Goal: Task Accomplishment & Management: Complete application form

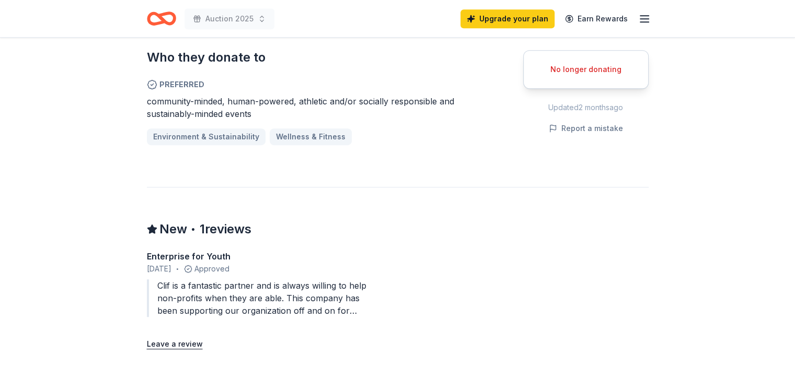
scroll to position [575, 0]
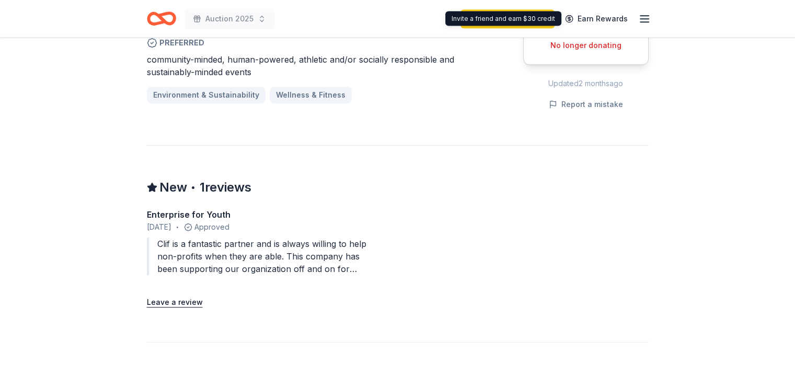
click at [645, 8] on div "Upgrade your plan Earn Rewards" at bounding box center [555, 18] width 190 height 25
click at [646, 16] on icon "button" at bounding box center [644, 19] width 13 height 13
click at [638, 26] on div "Upgrade your plan Earn Rewards" at bounding box center [555, 18] width 190 height 25
click at [648, 17] on icon "button" at bounding box center [644, 19] width 13 height 13
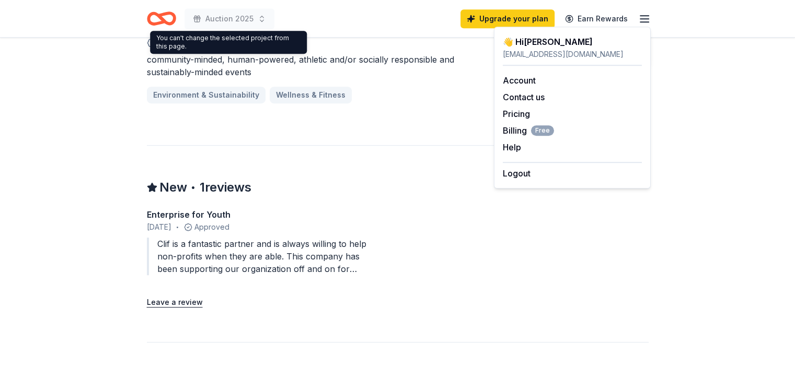
click at [156, 19] on icon "Home" at bounding box center [161, 18] width 29 height 25
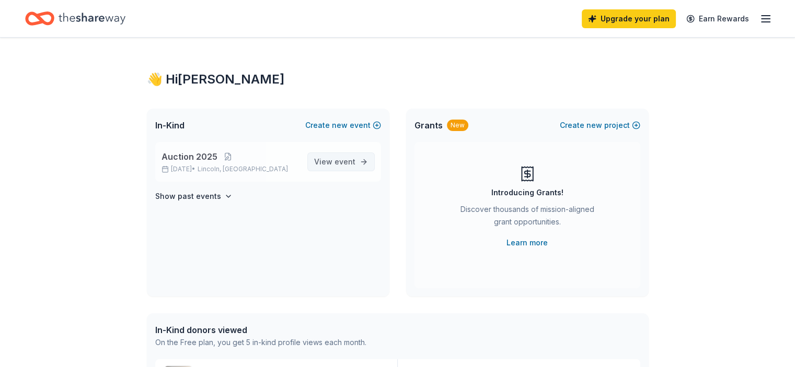
click at [350, 159] on span "event" at bounding box center [344, 161] width 21 height 9
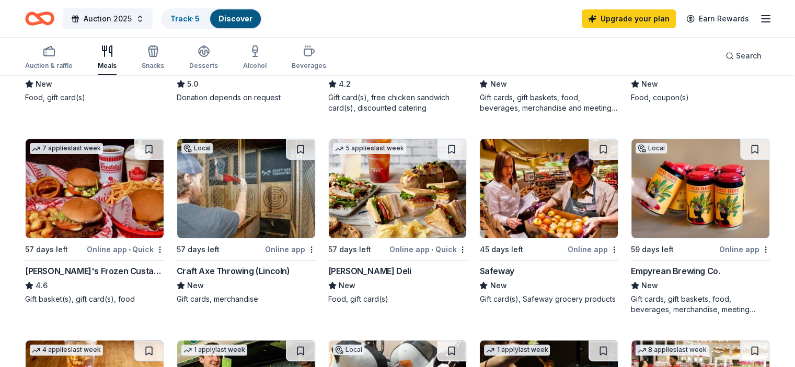
scroll to position [261, 0]
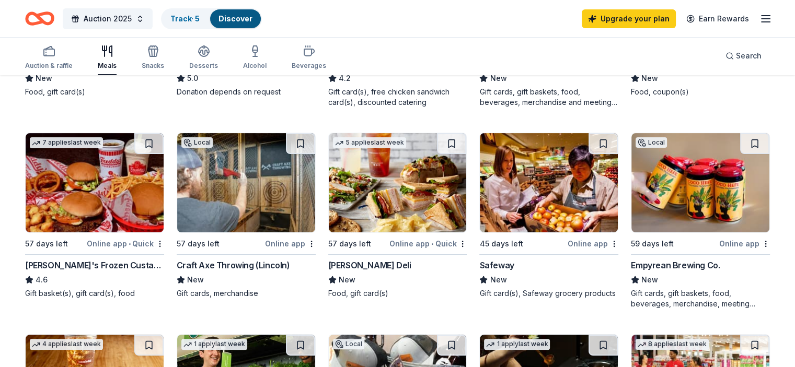
click at [210, 167] on img at bounding box center [246, 182] width 138 height 99
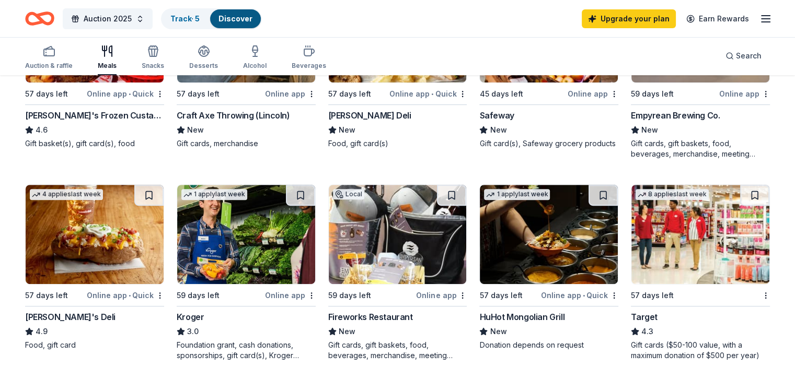
scroll to position [470, 0]
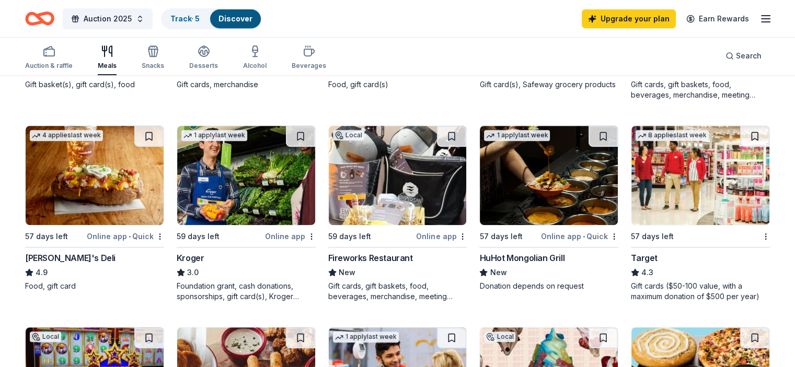
click at [543, 206] on img at bounding box center [549, 175] width 138 height 99
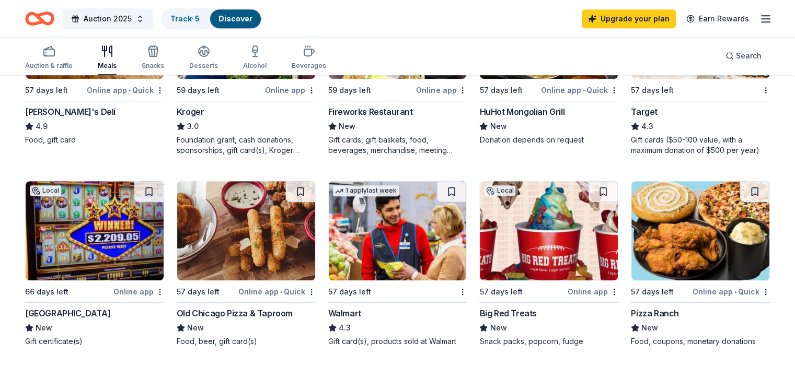
scroll to position [627, 0]
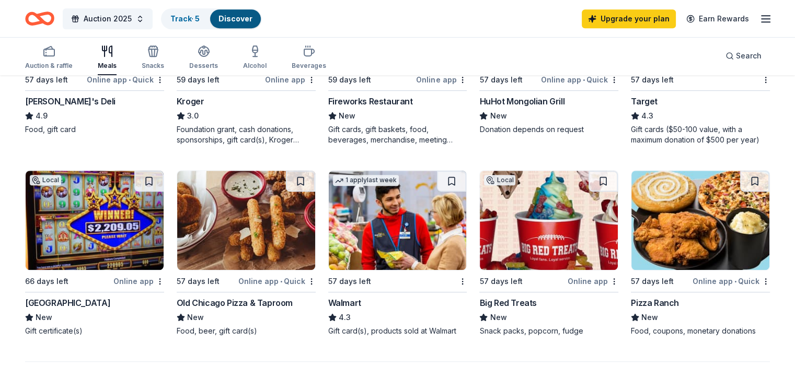
click at [221, 253] on img at bounding box center [246, 220] width 138 height 99
click at [209, 54] on icon "button" at bounding box center [204, 51] width 10 height 8
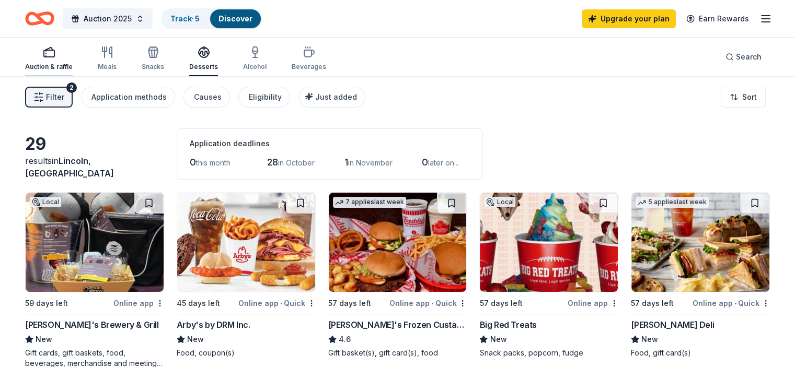
click at [73, 55] on div "button" at bounding box center [49, 52] width 48 height 13
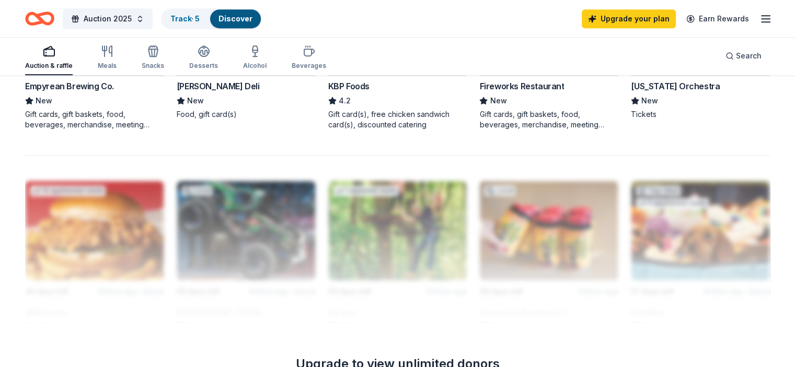
scroll to position [683, 0]
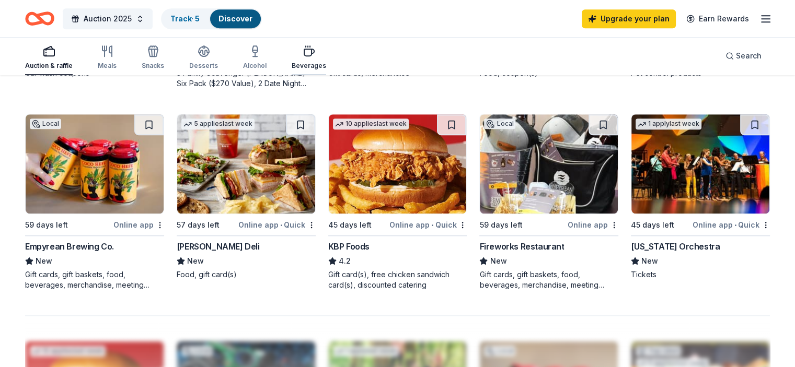
click at [326, 62] on div "Beverages" at bounding box center [309, 66] width 34 height 8
click at [326, 62] on div "Beverages" at bounding box center [309, 57] width 34 height 25
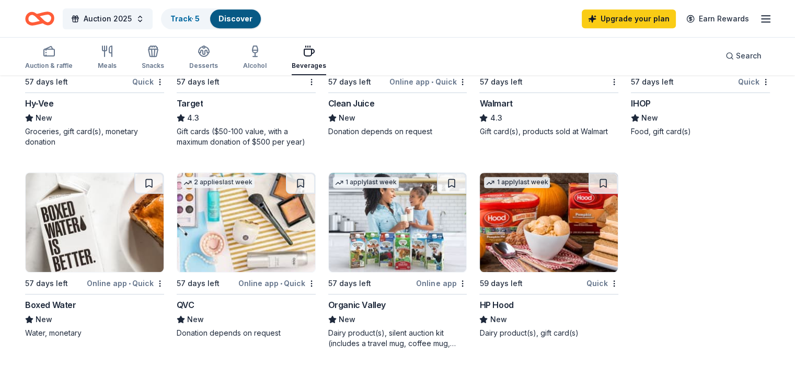
scroll to position [627, 0]
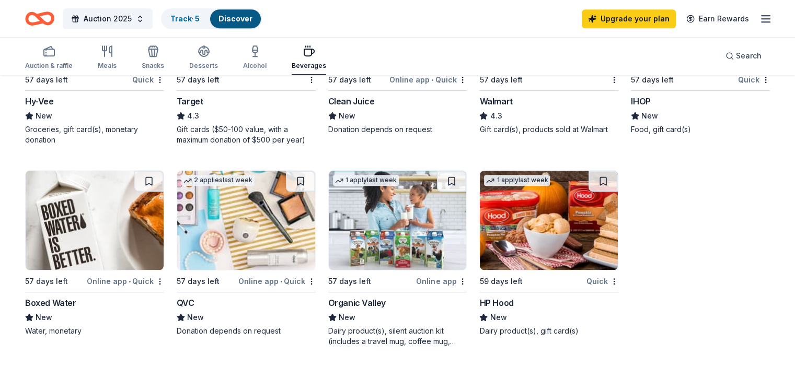
click at [125, 245] on img at bounding box center [95, 220] width 138 height 99
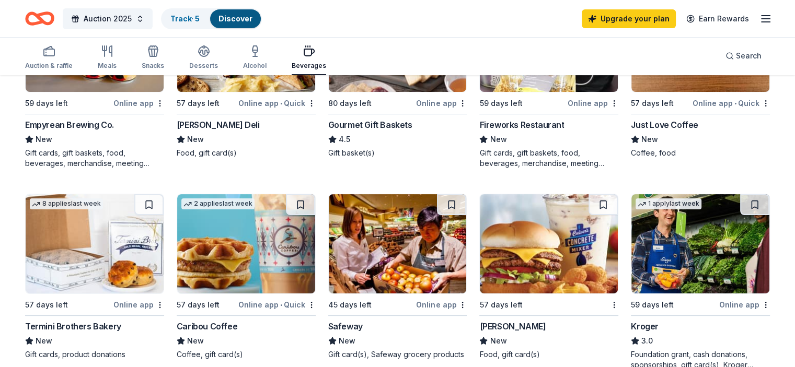
scroll to position [0, 0]
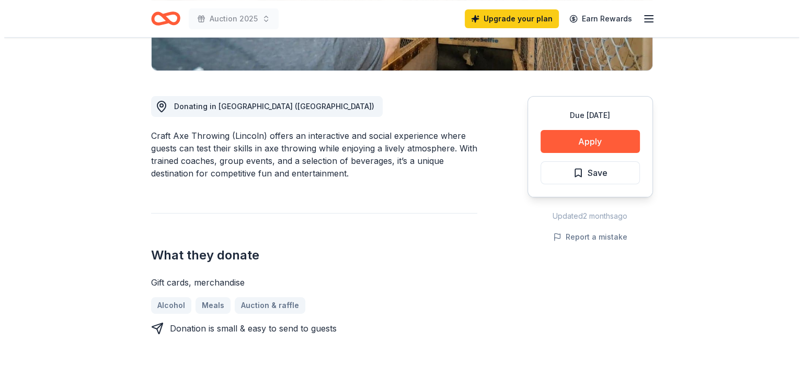
scroll to position [314, 0]
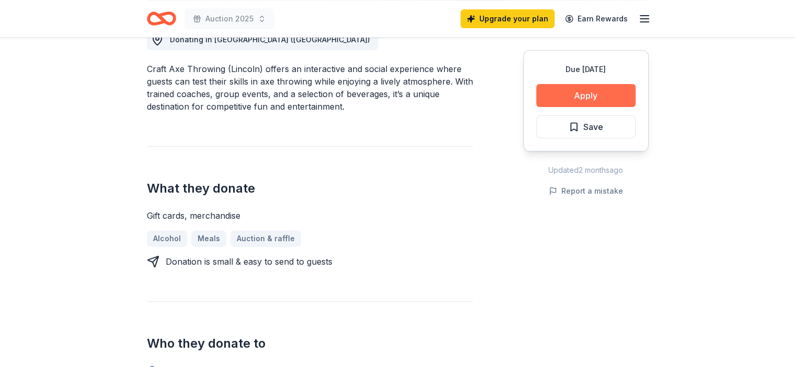
click at [567, 91] on button "Apply" at bounding box center [585, 95] width 99 height 23
click at [570, 96] on button "Apply" at bounding box center [585, 95] width 99 height 23
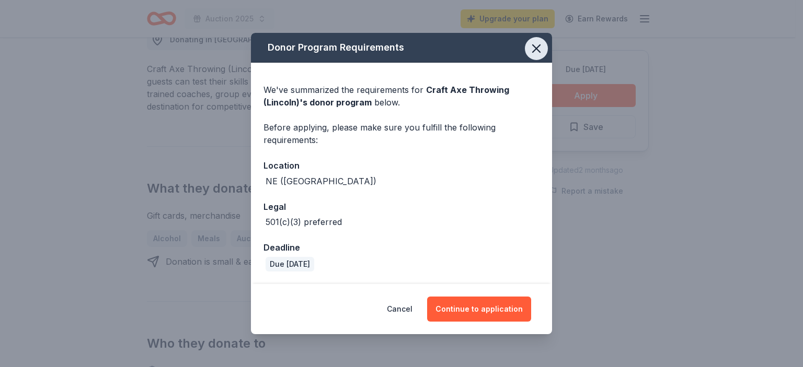
click at [535, 47] on icon "button" at bounding box center [536, 48] width 15 height 15
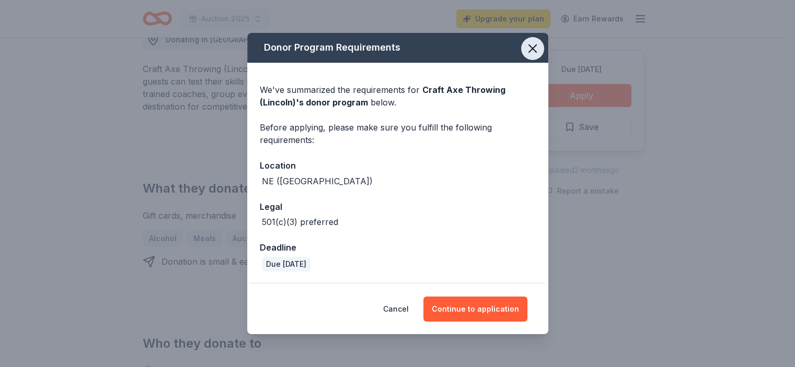
click at [535, 47] on icon "button" at bounding box center [532, 48] width 7 height 7
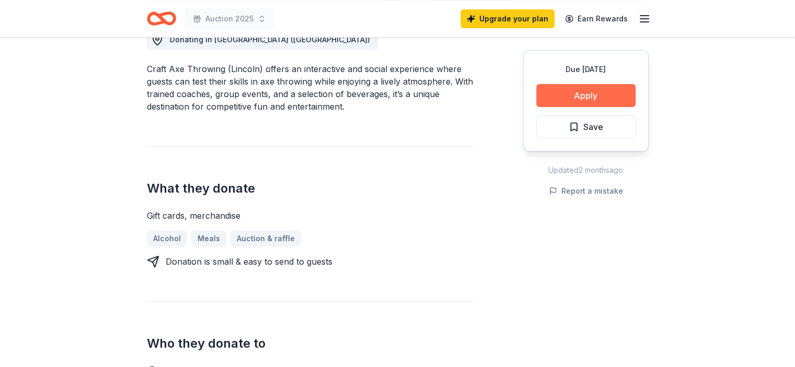
click at [584, 94] on button "Apply" at bounding box center [585, 95] width 99 height 23
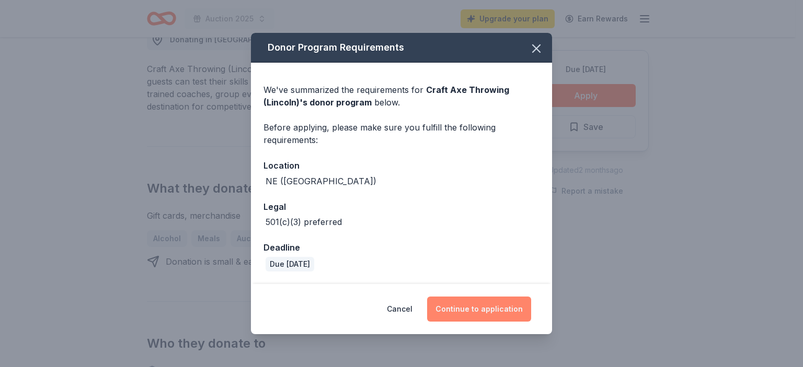
click at [473, 300] on button "Continue to application" at bounding box center [479, 309] width 104 height 25
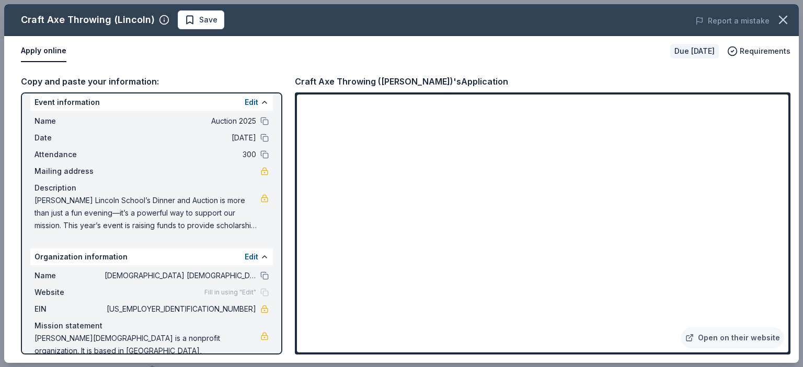
scroll to position [0, 0]
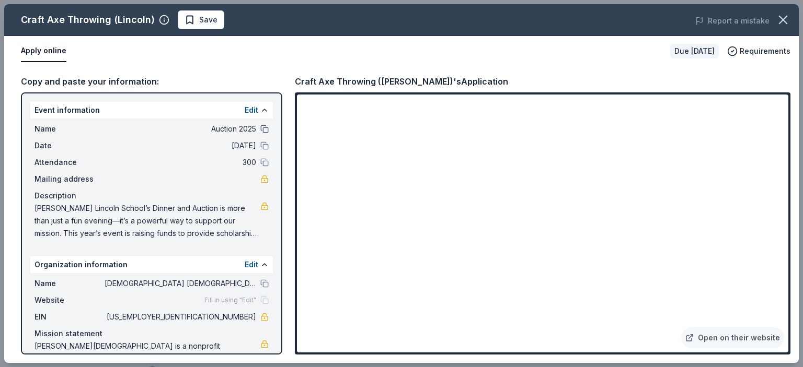
click at [260, 128] on button at bounding box center [264, 129] width 8 height 8
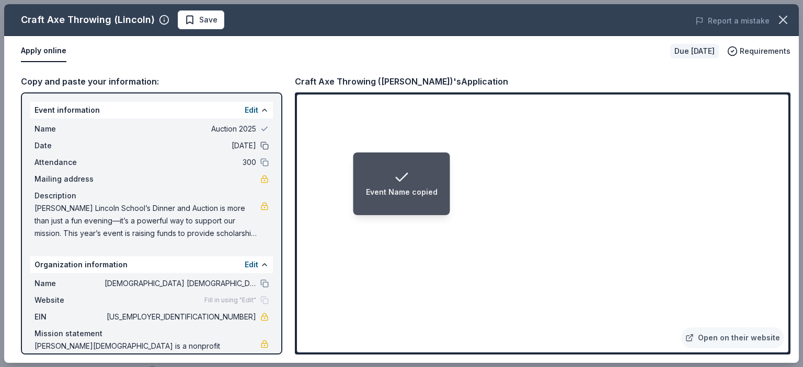
click at [260, 145] on button at bounding box center [264, 146] width 8 height 8
click at [260, 160] on button at bounding box center [264, 162] width 8 height 8
click at [260, 286] on button at bounding box center [264, 284] width 8 height 8
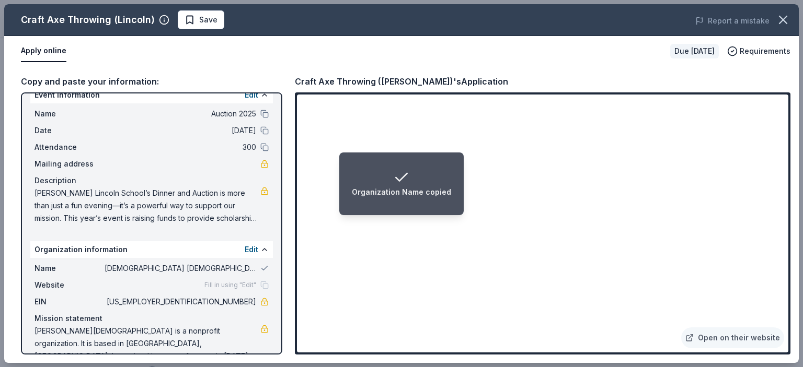
scroll to position [23, 0]
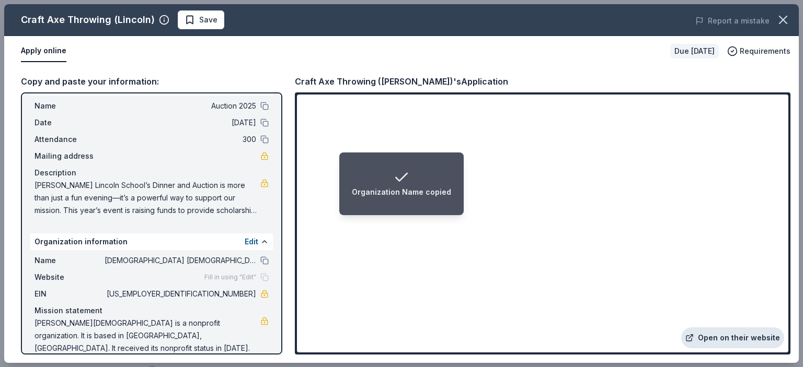
click at [744, 340] on link "Open on their website" at bounding box center [732, 338] width 103 height 21
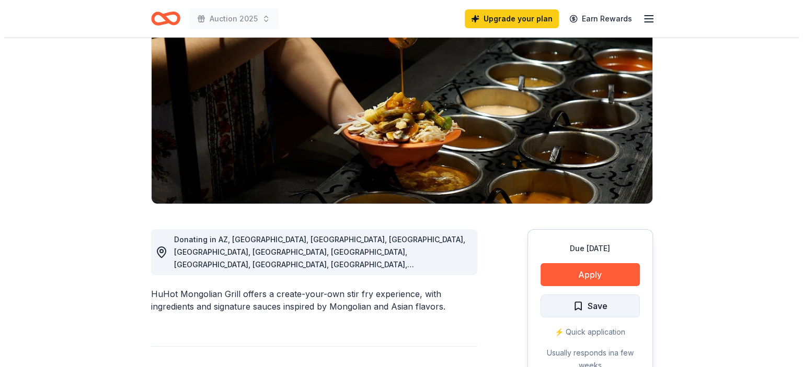
scroll to position [157, 0]
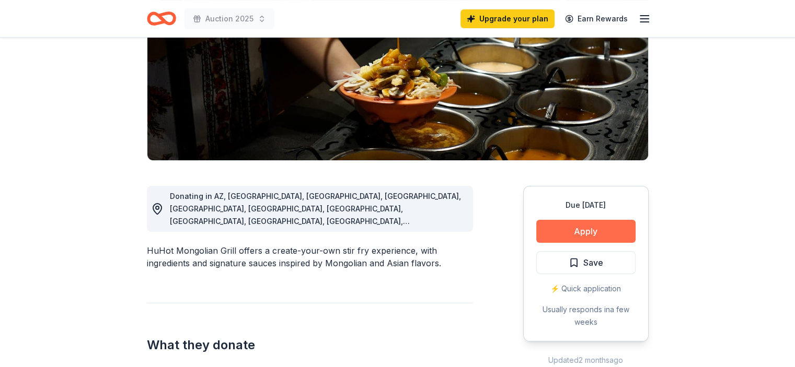
click at [584, 236] on button "Apply" at bounding box center [585, 231] width 99 height 23
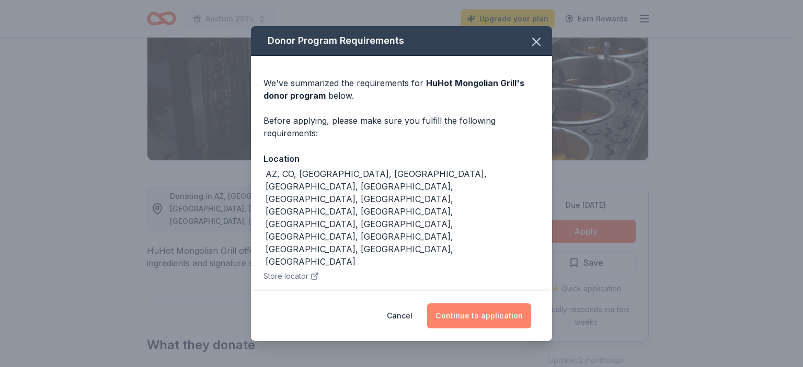
click at [481, 304] on button "Continue to application" at bounding box center [479, 316] width 104 height 25
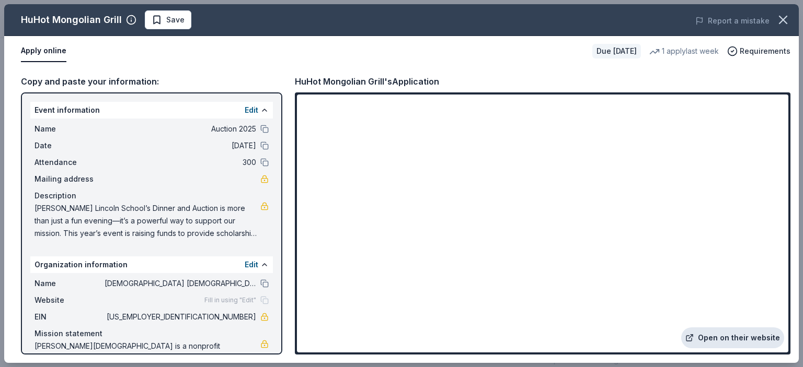
click at [735, 335] on link "Open on their website" at bounding box center [732, 338] width 103 height 21
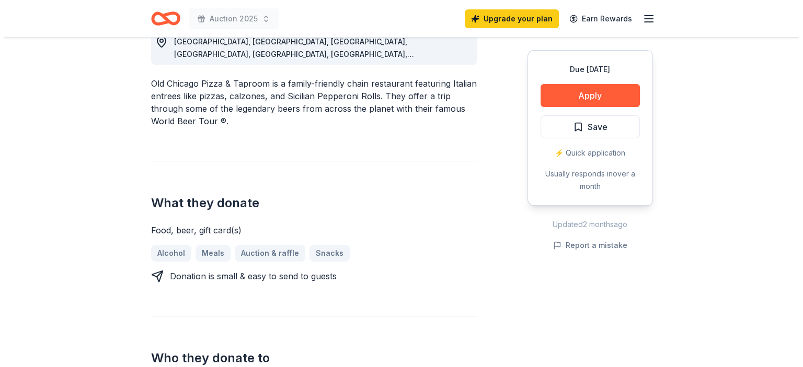
scroll to position [366, 0]
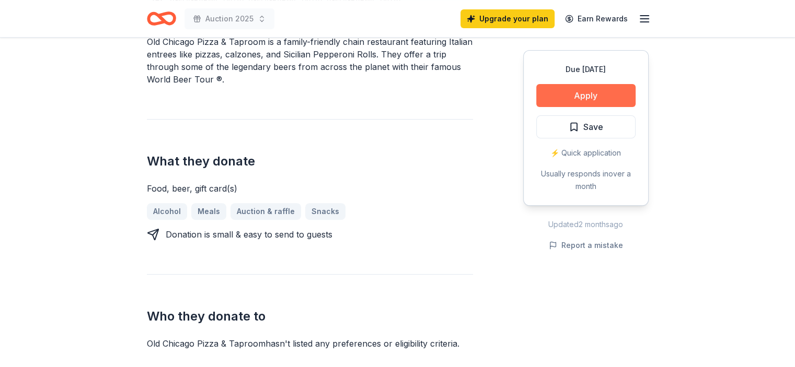
click at [604, 96] on button "Apply" at bounding box center [585, 95] width 99 height 23
click at [591, 93] on button "Apply" at bounding box center [585, 95] width 99 height 23
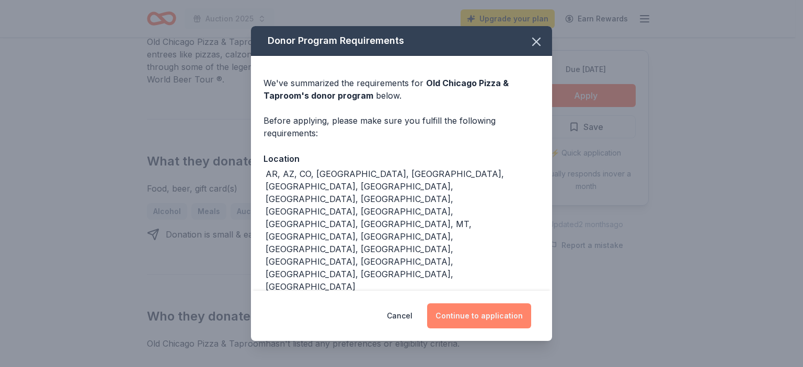
click at [478, 304] on button "Continue to application" at bounding box center [479, 316] width 104 height 25
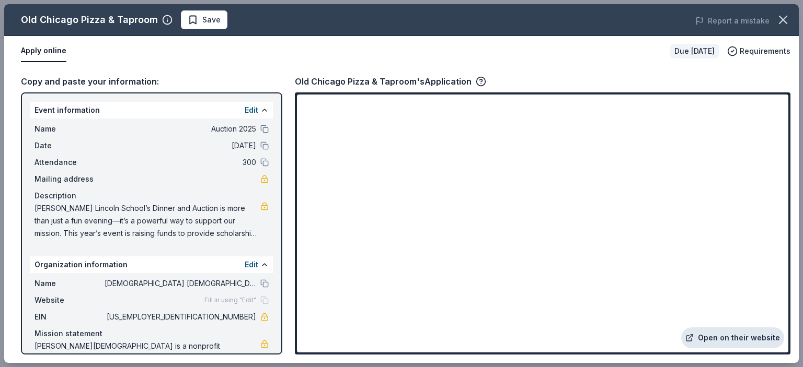
click at [707, 333] on link "Open on their website" at bounding box center [732, 338] width 103 height 21
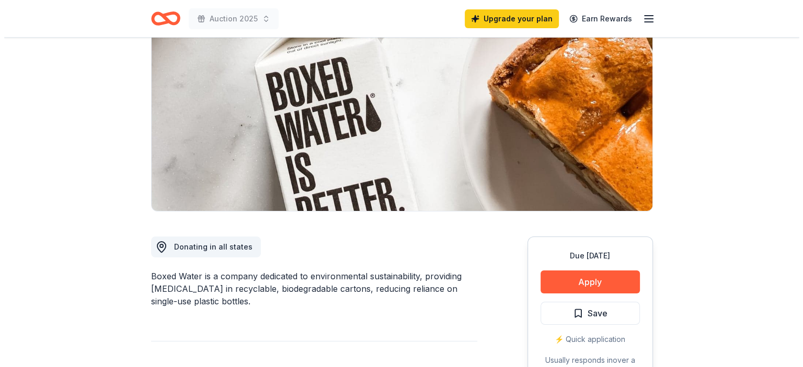
scroll to position [157, 0]
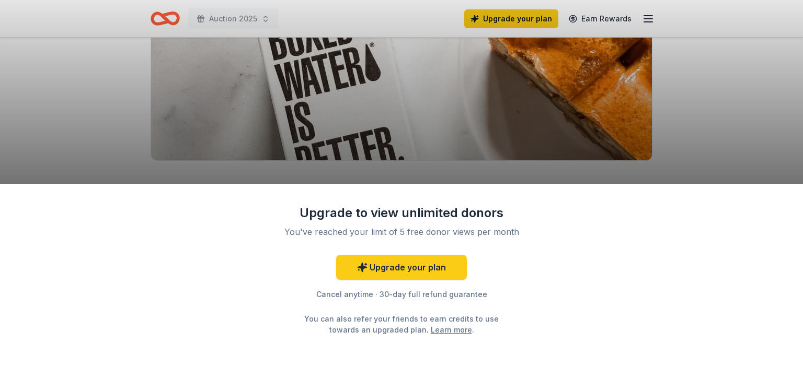
click at [455, 127] on div "Upgrade to view unlimited donors You've reached your limit of 5 free donor view…" at bounding box center [401, 183] width 803 height 367
